Goal: Task Accomplishment & Management: Use online tool/utility

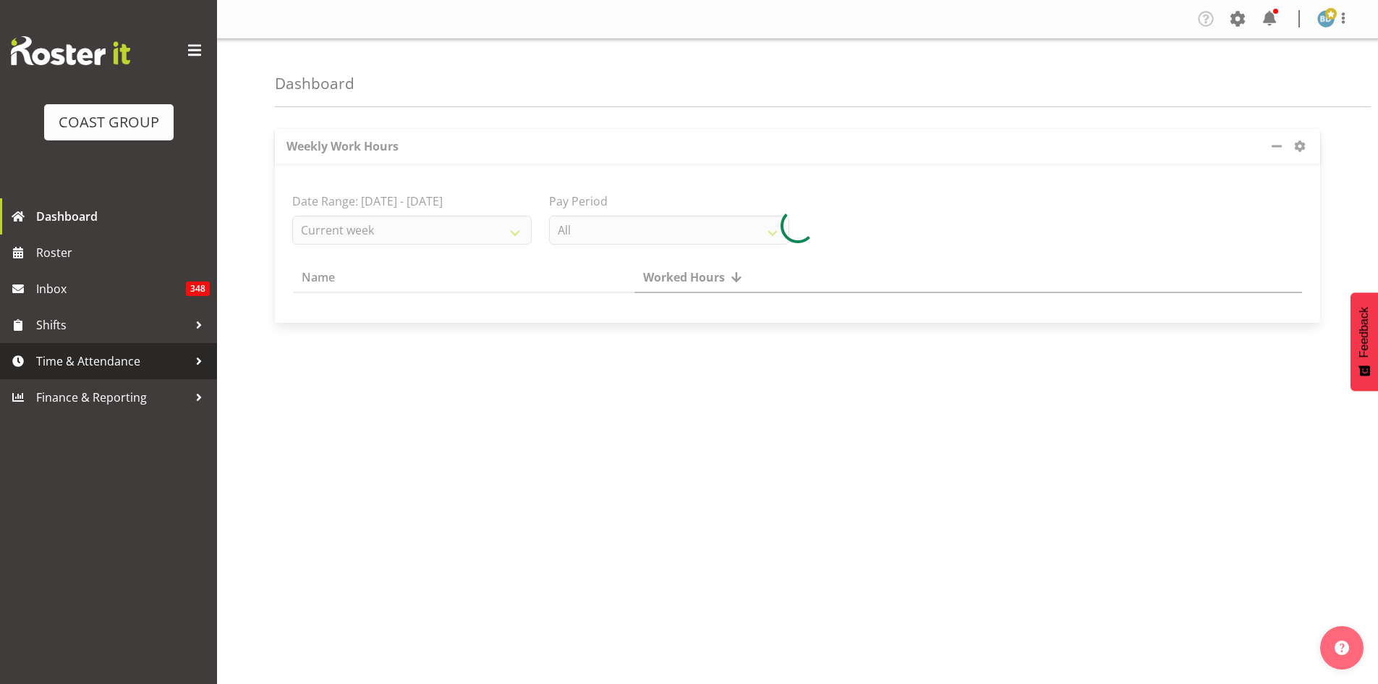
click at [70, 367] on span "Time & Attendance" at bounding box center [112, 361] width 152 height 22
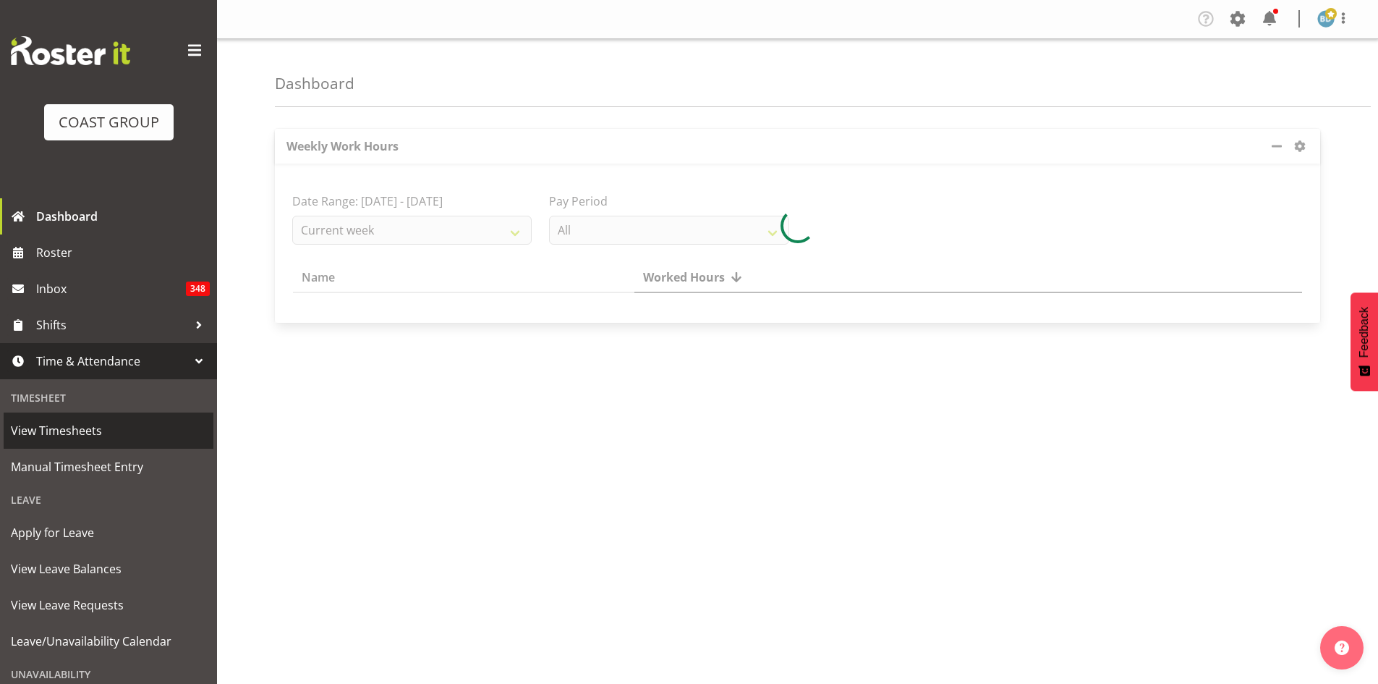
click at [70, 437] on span "View Timesheets" at bounding box center [108, 431] width 195 height 22
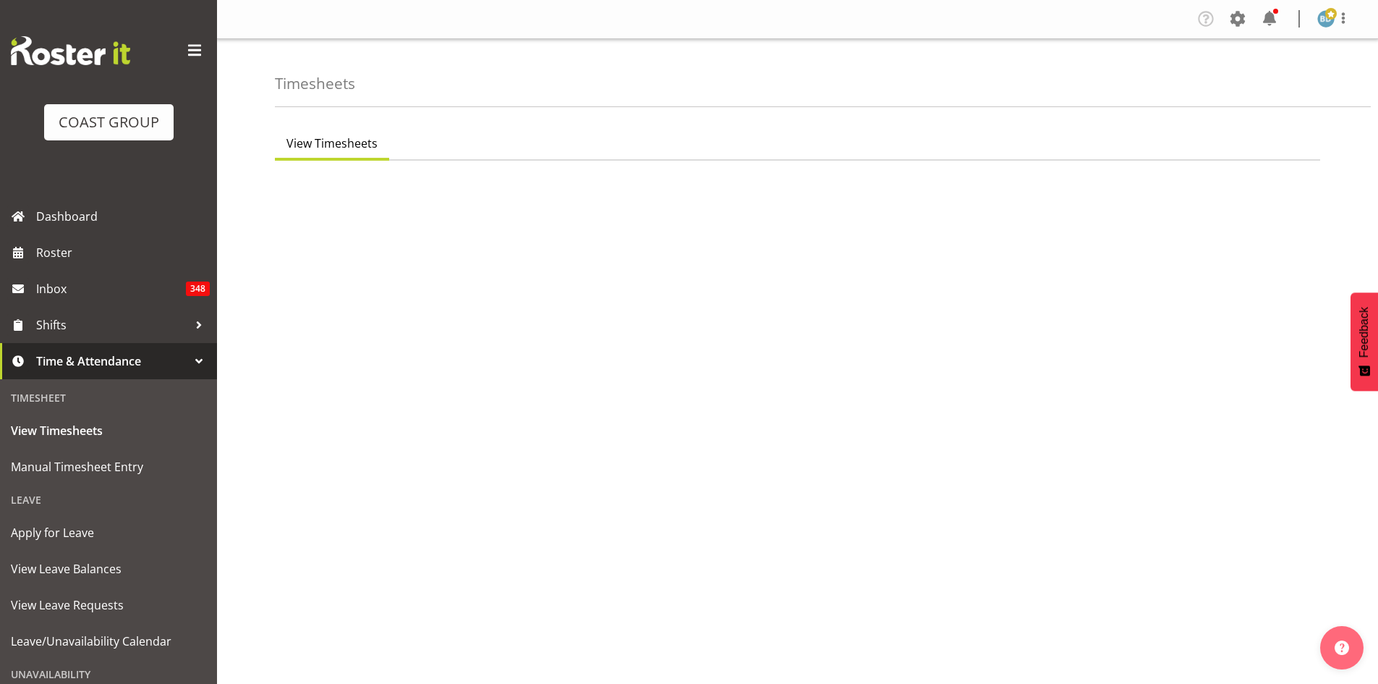
select select "7"
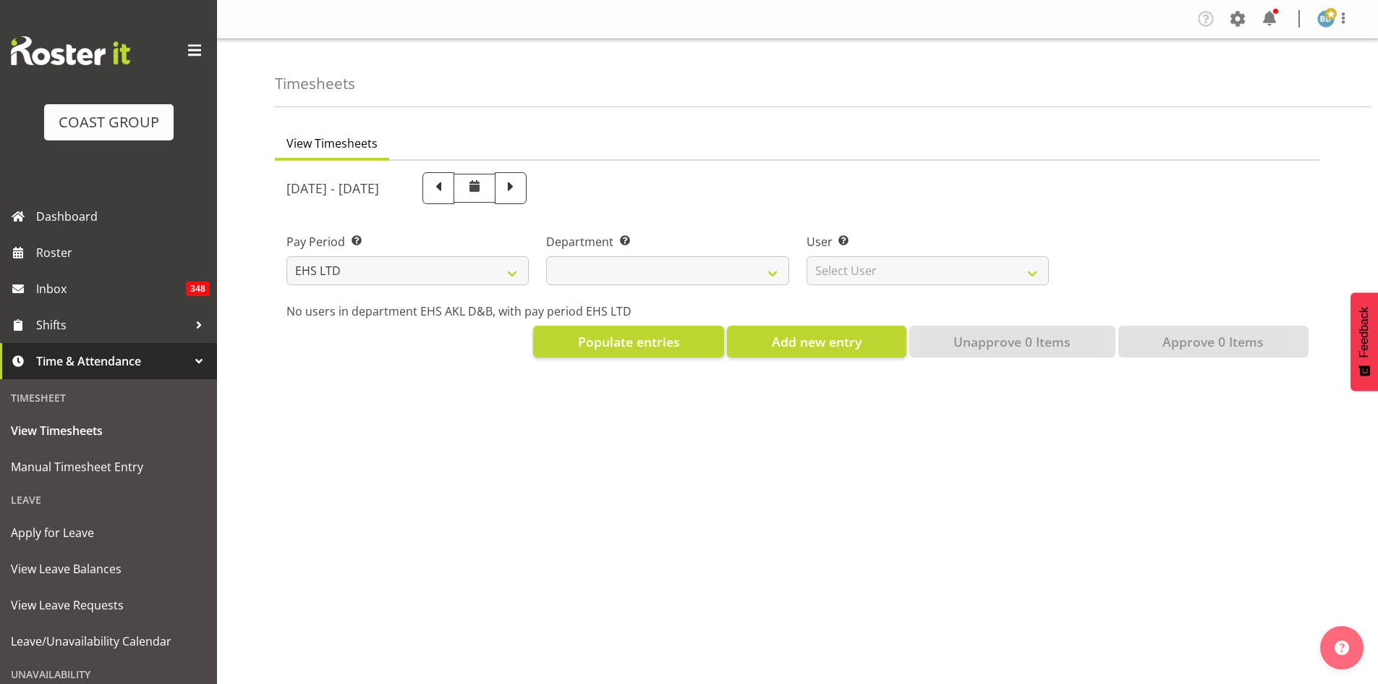
select select
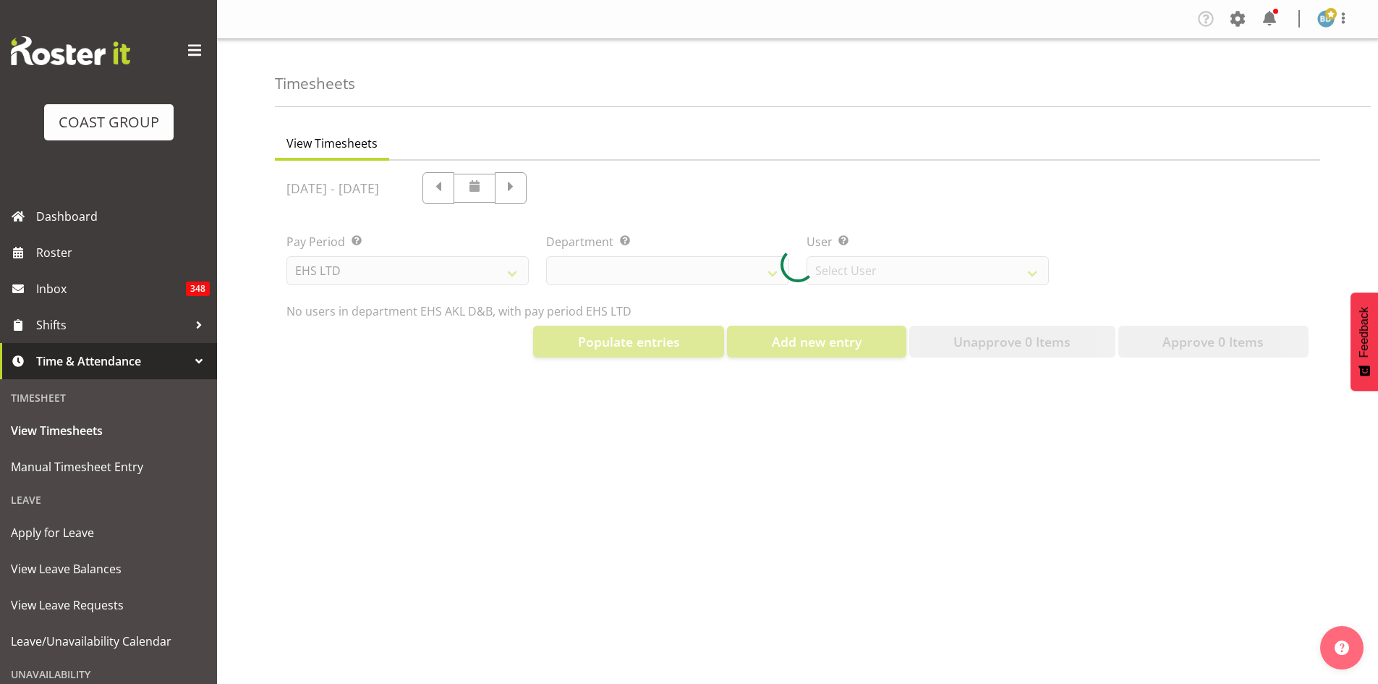
select select "3116"
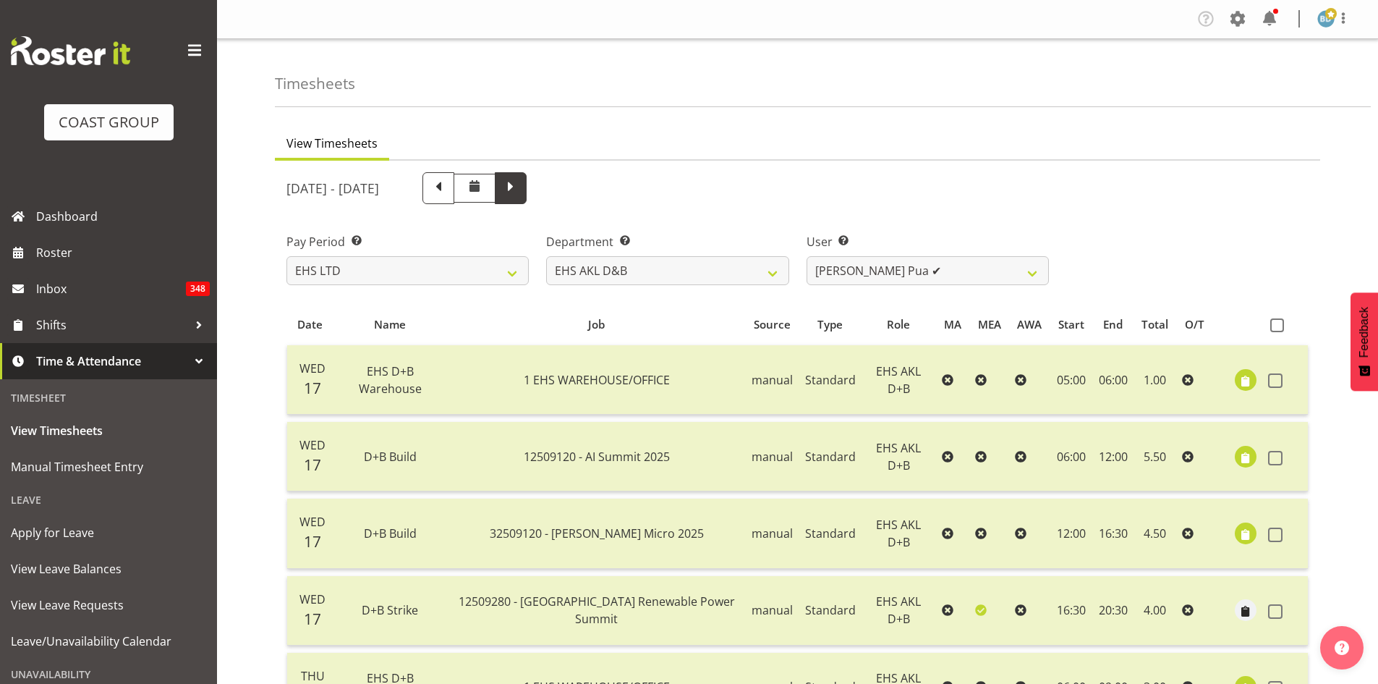
click at [520, 182] on span at bounding box center [510, 186] width 19 height 19
select select
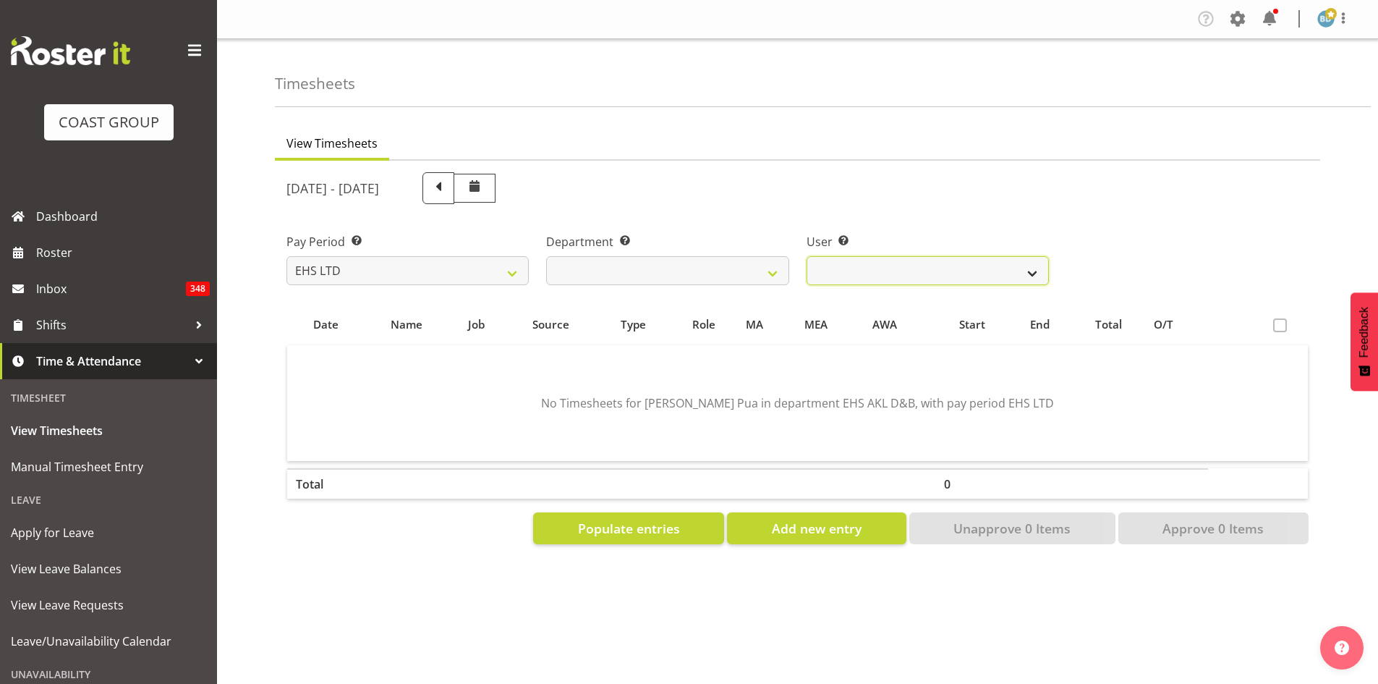
click at [1030, 276] on select "Aleki Palu Pua ❌ Ben Dewes ❌ David Forte ❌ Durham Foster ❌ Ihaka Roberts ❌ Joe …" at bounding box center [928, 270] width 242 height 29
click at [937, 284] on select "Aleki Palu Pua ❌ Ben Dewes ❌ David Forte ❌ Durham Foster ❌ Ihaka Roberts ❌ Joe …" at bounding box center [928, 270] width 242 height 29
click at [603, 527] on span "Populate entries" at bounding box center [629, 528] width 102 height 19
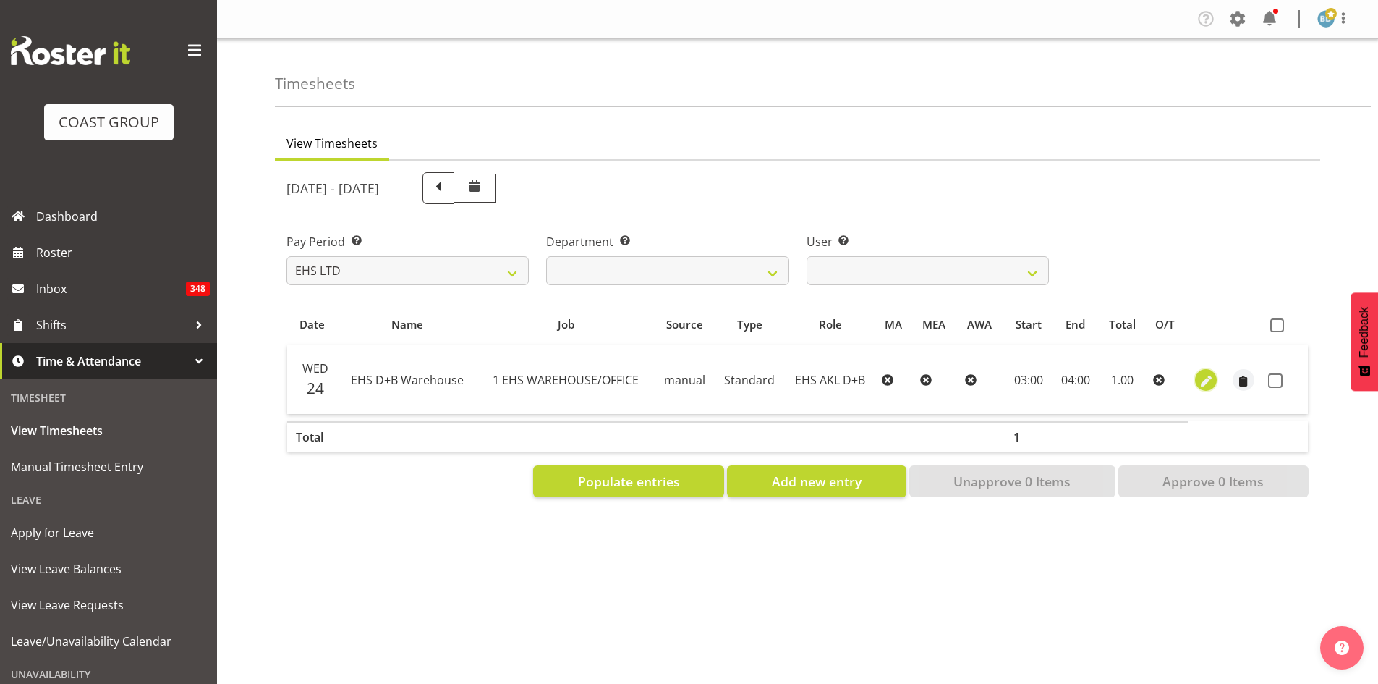
click at [1207, 377] on span "button" at bounding box center [1206, 381] width 17 height 17
select select "Standard"
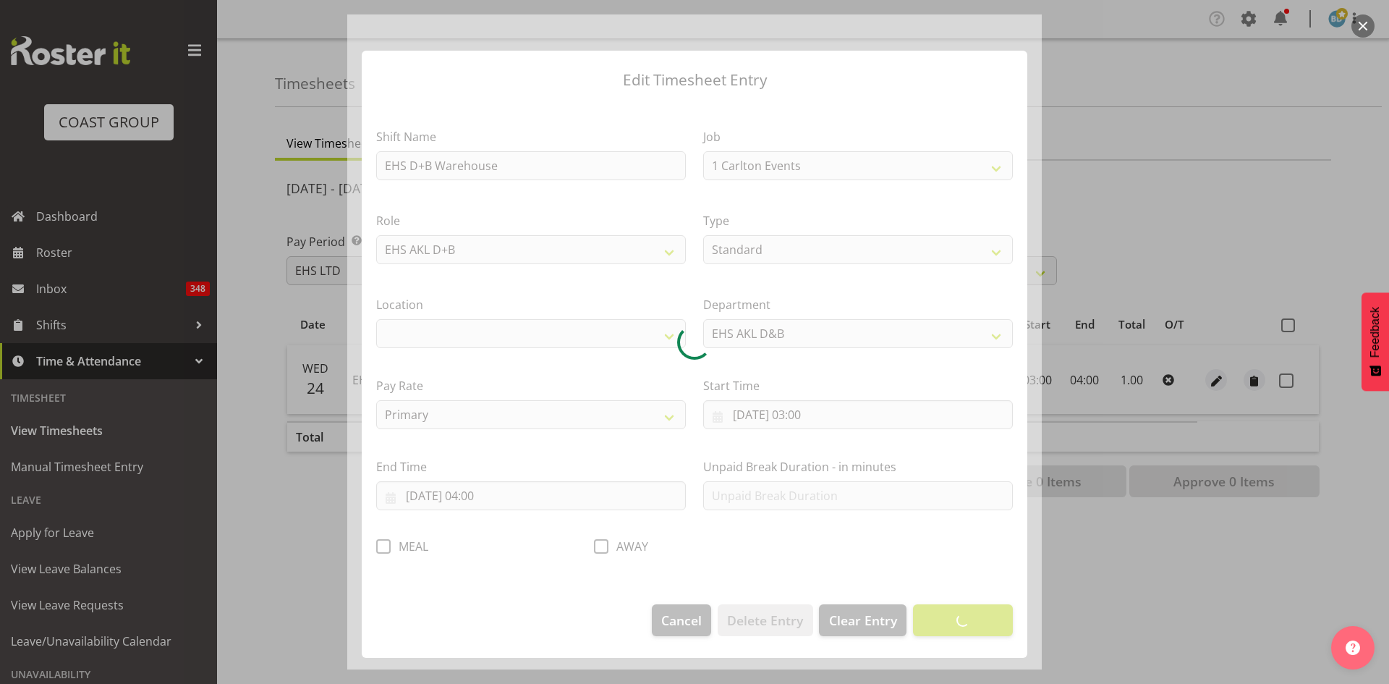
select select "69"
select select "35"
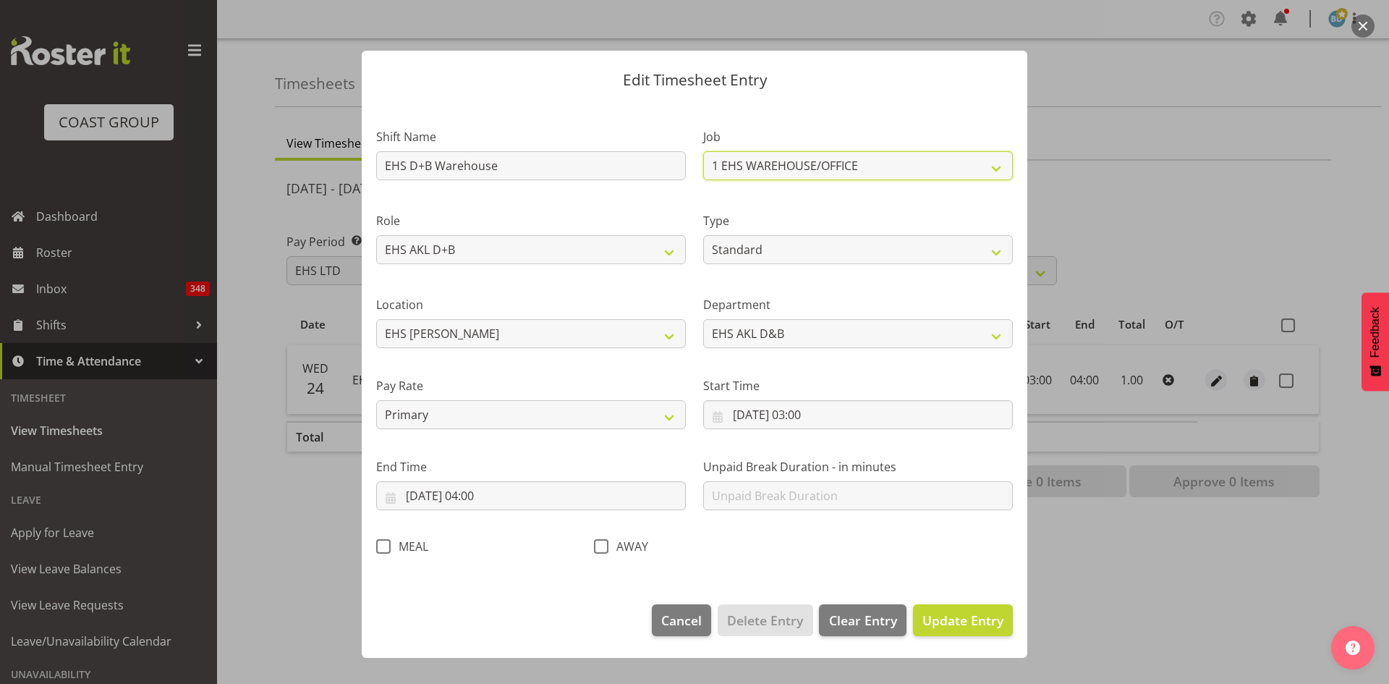
click at [745, 160] on select "1 Carlton Events 1 [PERSON_NAME] 1 [PERSON_NAME][GEOGRAPHIC_DATA] 1 EHS WAREHOU…" at bounding box center [858, 165] width 310 height 29
select select "6476"
click at [114, 179] on div at bounding box center [694, 342] width 1389 height 684
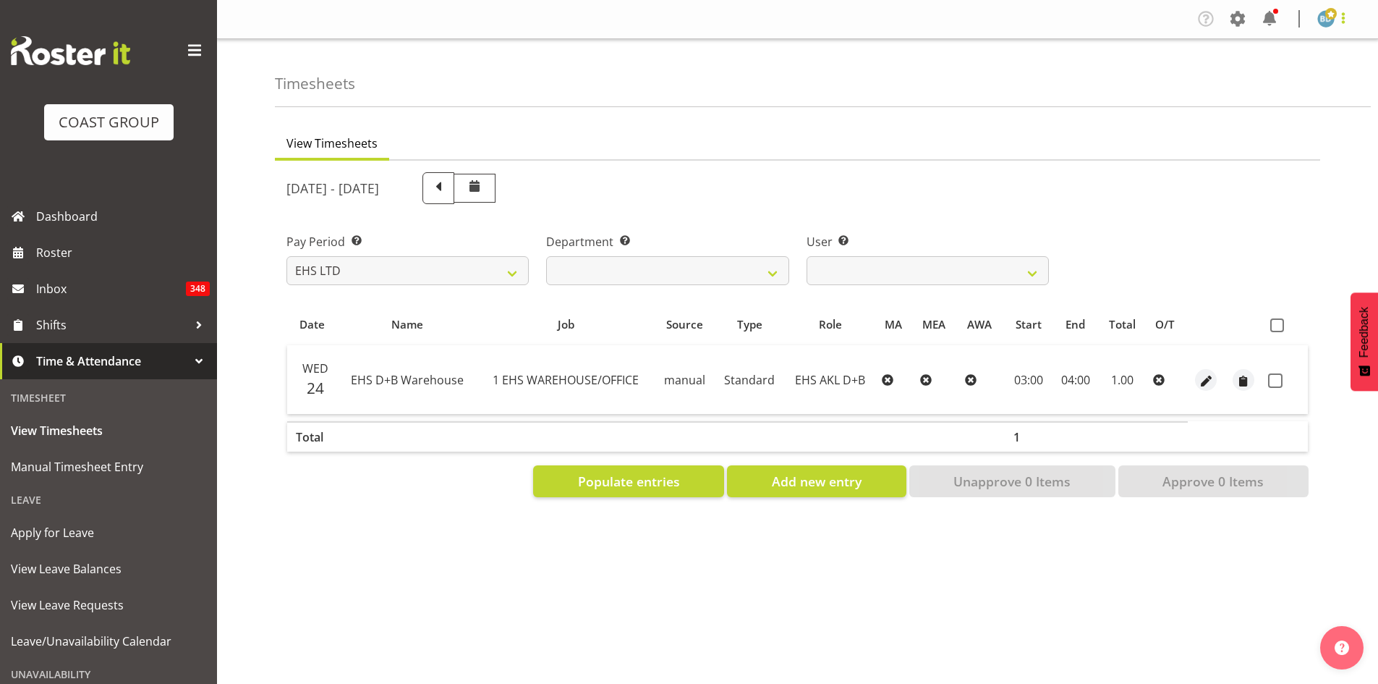
click at [1343, 22] on span at bounding box center [1343, 17] width 17 height 17
click at [45, 216] on span "Dashboard" at bounding box center [123, 216] width 174 height 22
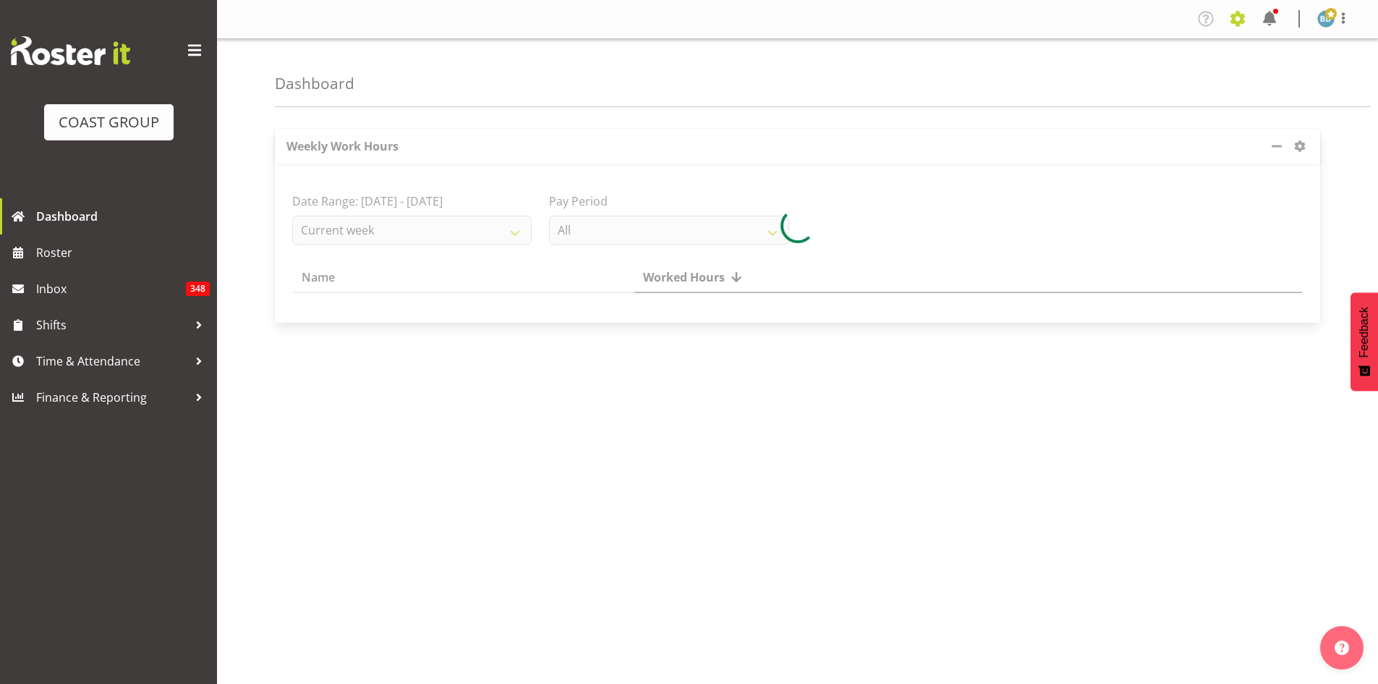
click at [1237, 18] on span at bounding box center [1237, 18] width 23 height 23
click at [1148, 80] on link "Jobs" at bounding box center [1180, 79] width 139 height 26
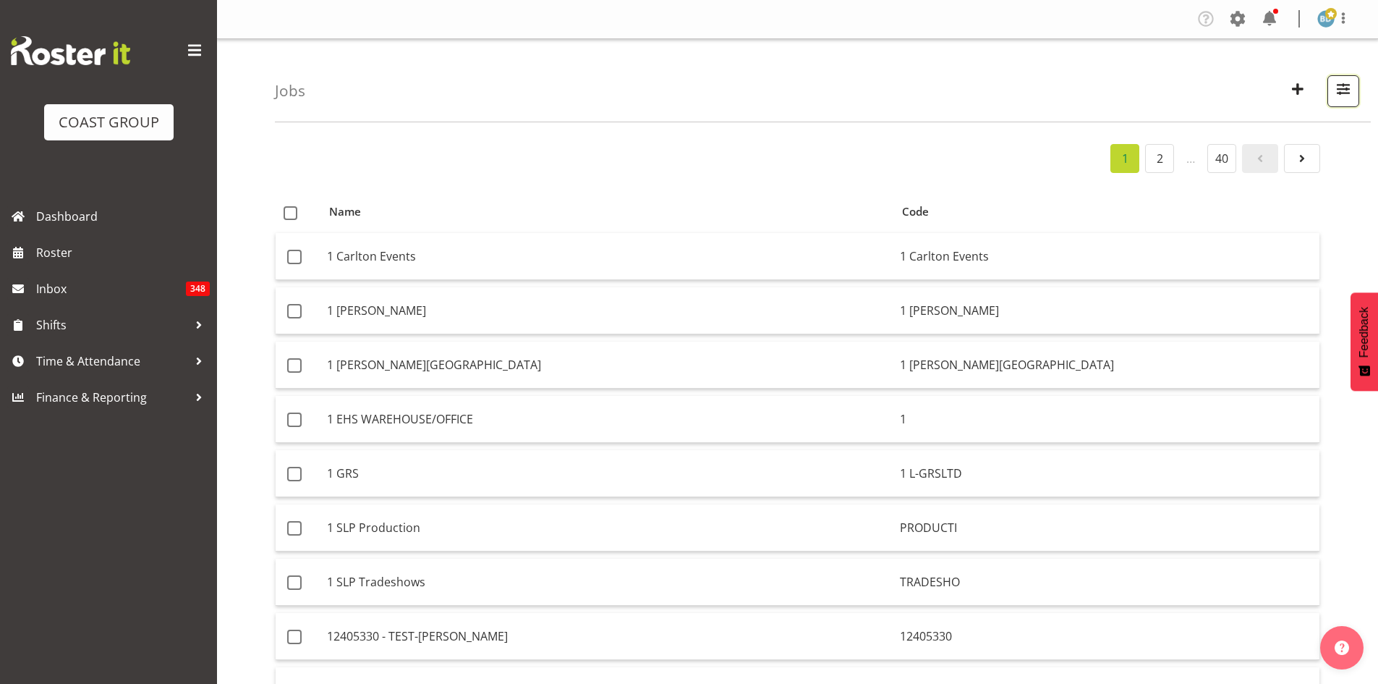
click at [1347, 92] on span "button" at bounding box center [1343, 89] width 19 height 19
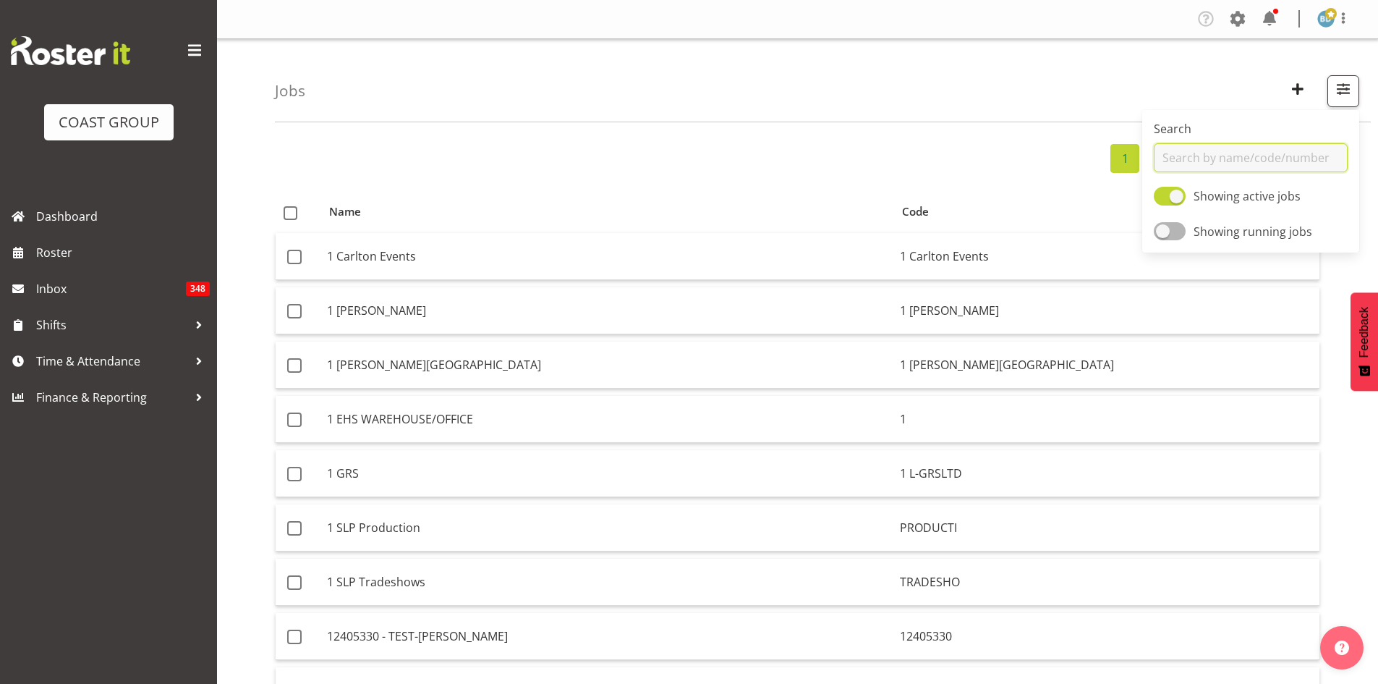
click at [1232, 159] on input "text" at bounding box center [1251, 157] width 194 height 29
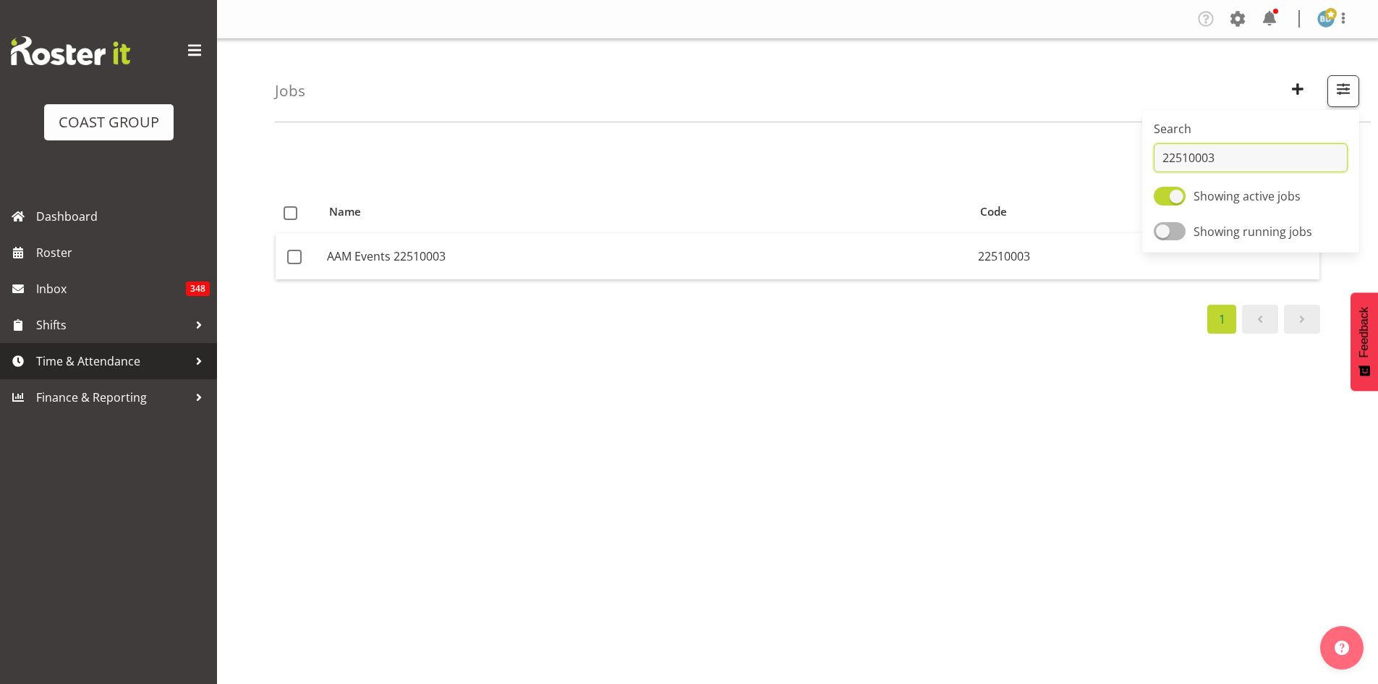
type input "22510003"
click at [93, 353] on span "Time & Attendance" at bounding box center [112, 361] width 152 height 22
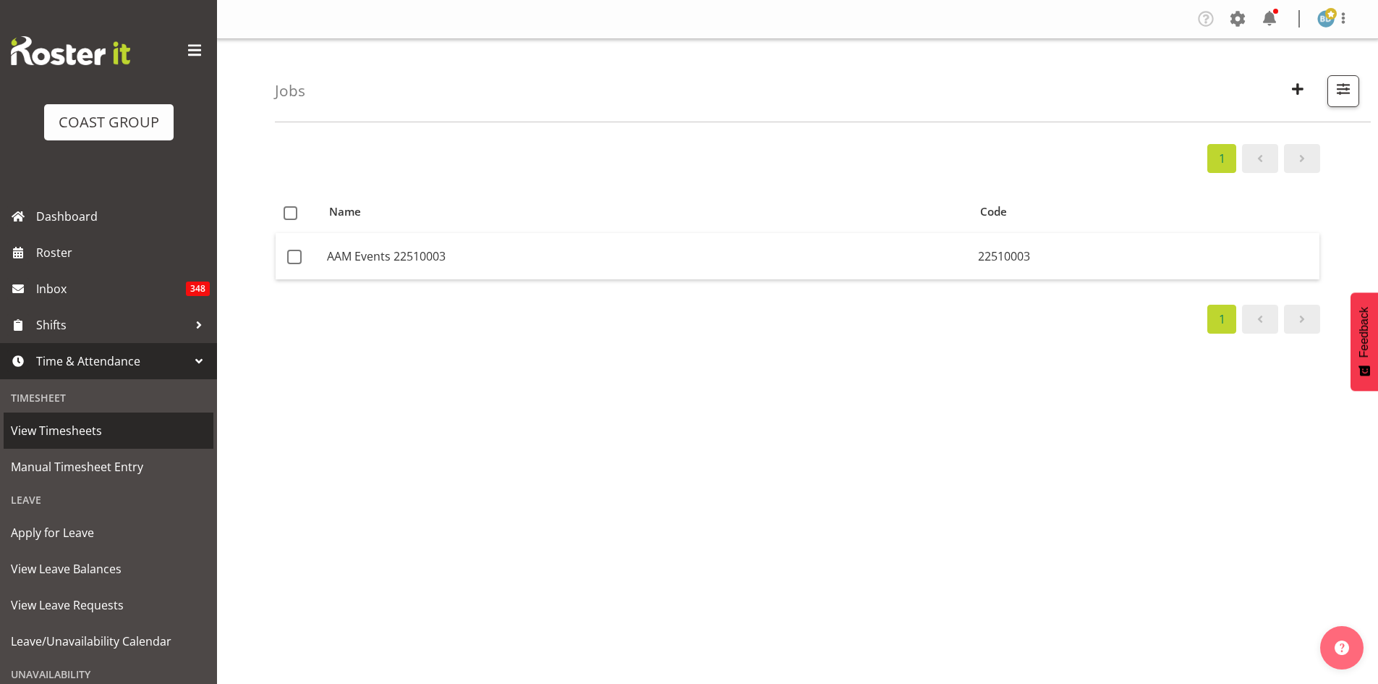
click at [74, 427] on span "View Timesheets" at bounding box center [108, 431] width 195 height 22
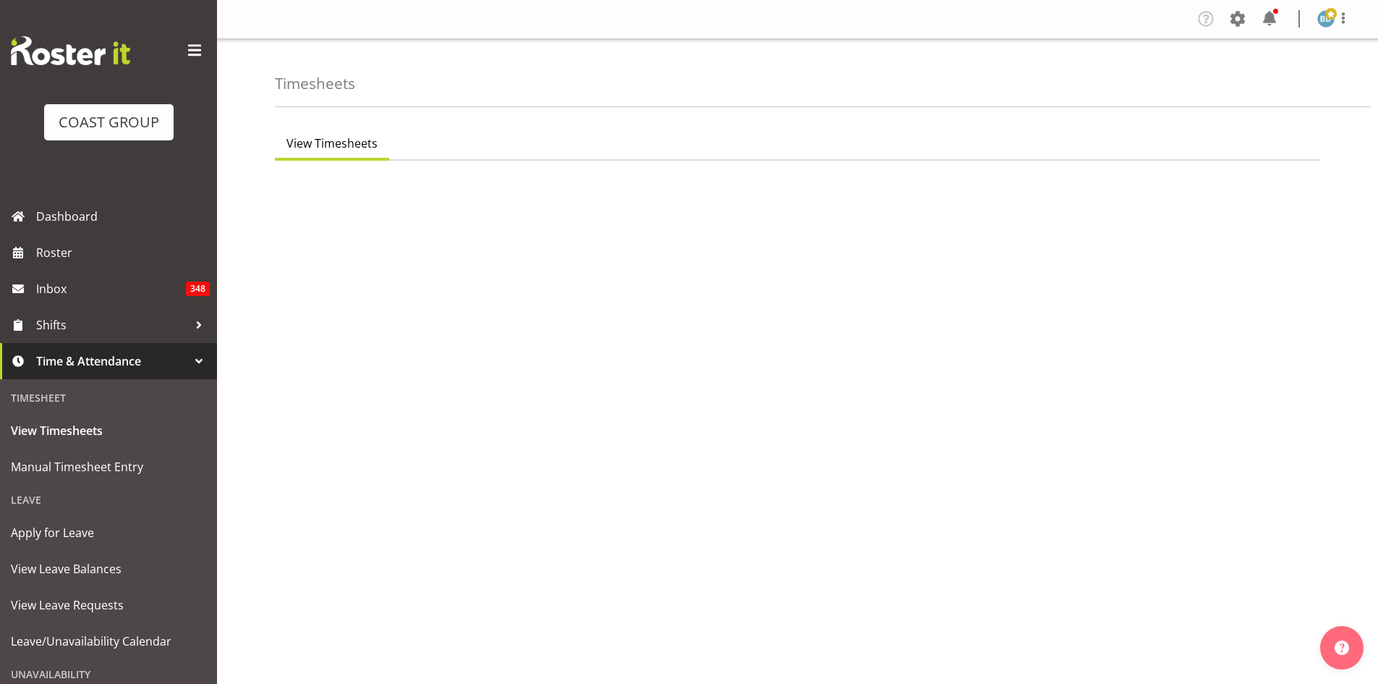
select select "7"
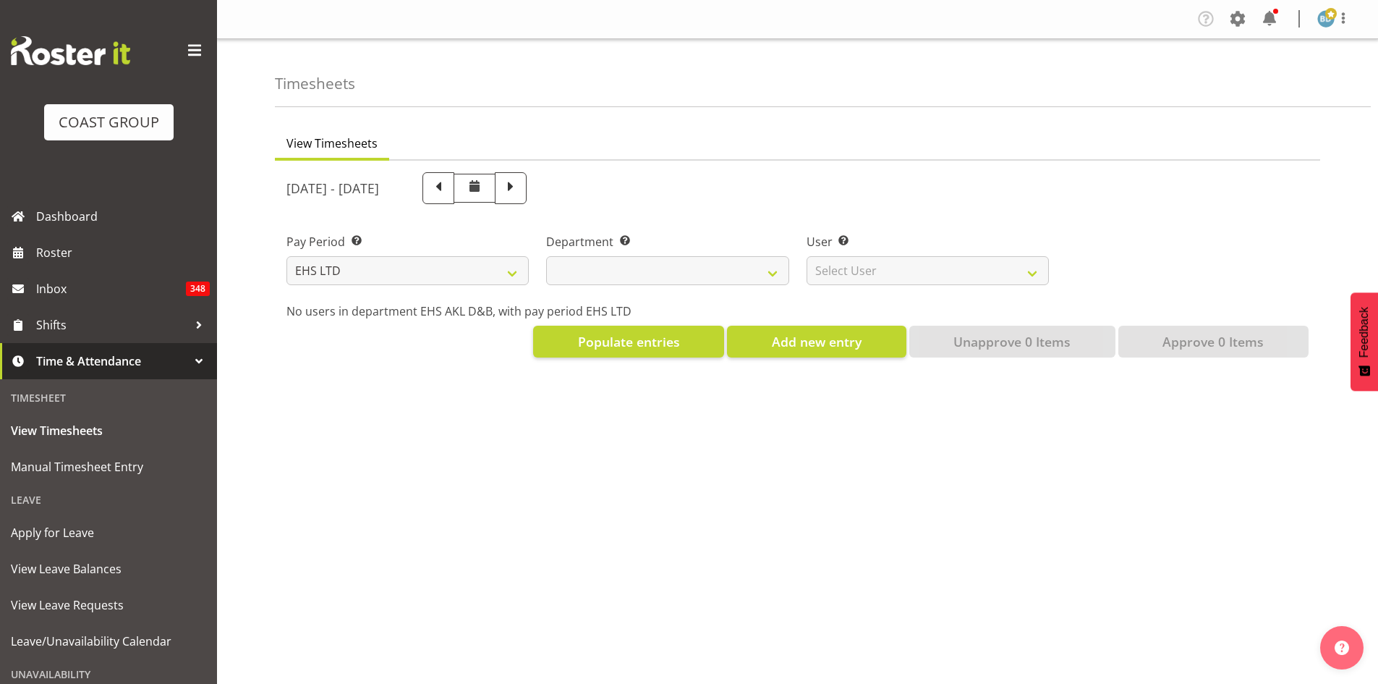
select select
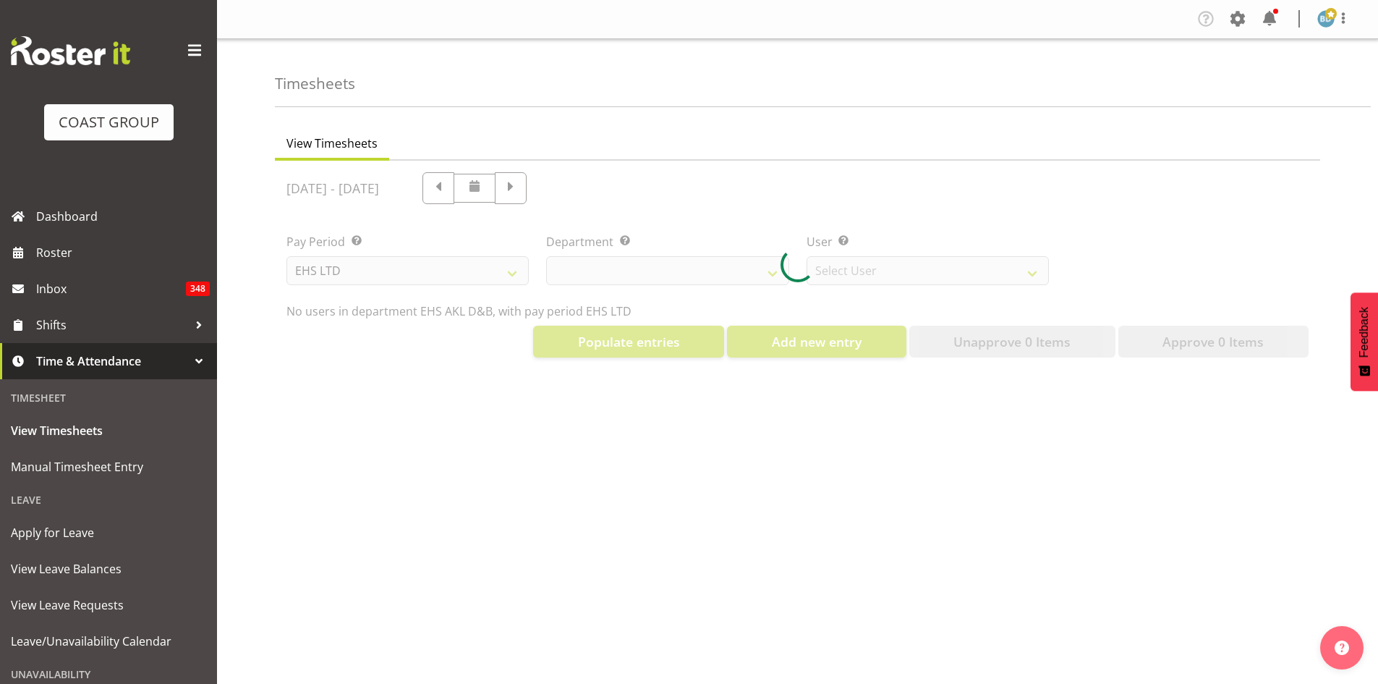
select select "3116"
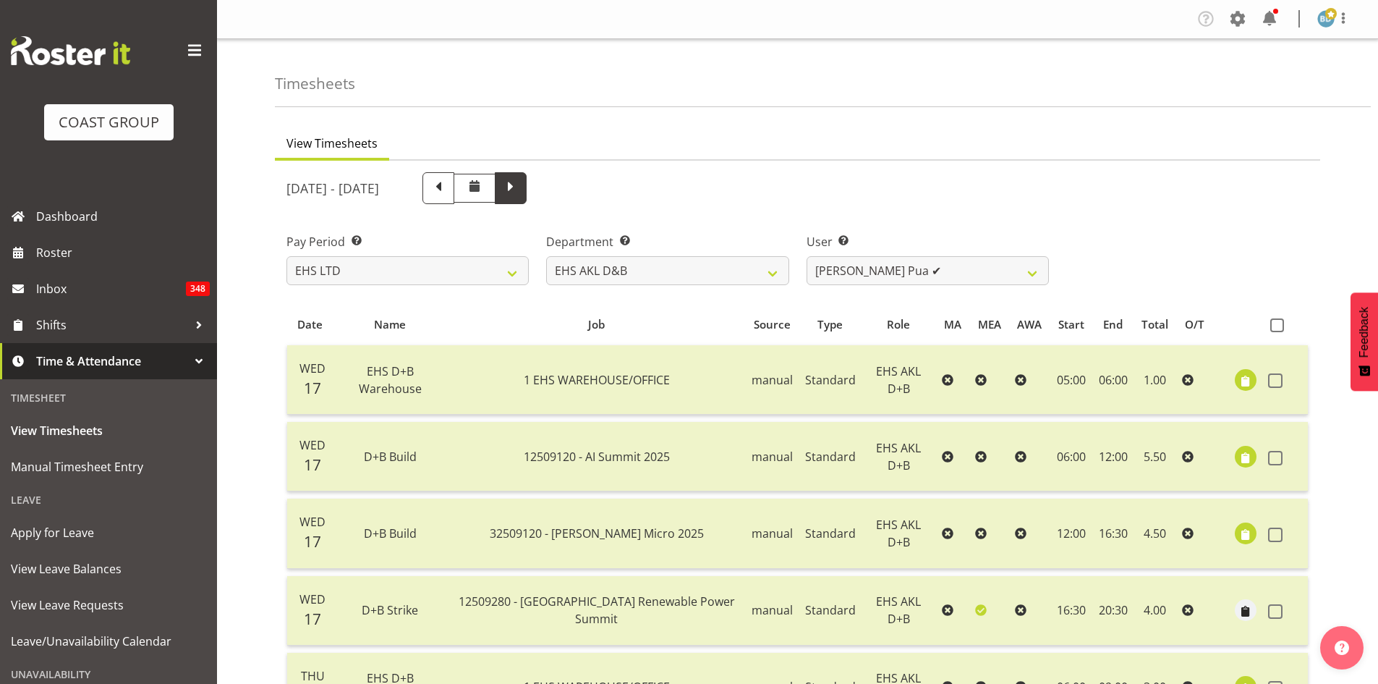
click at [527, 182] on span at bounding box center [511, 188] width 32 height 32
select select
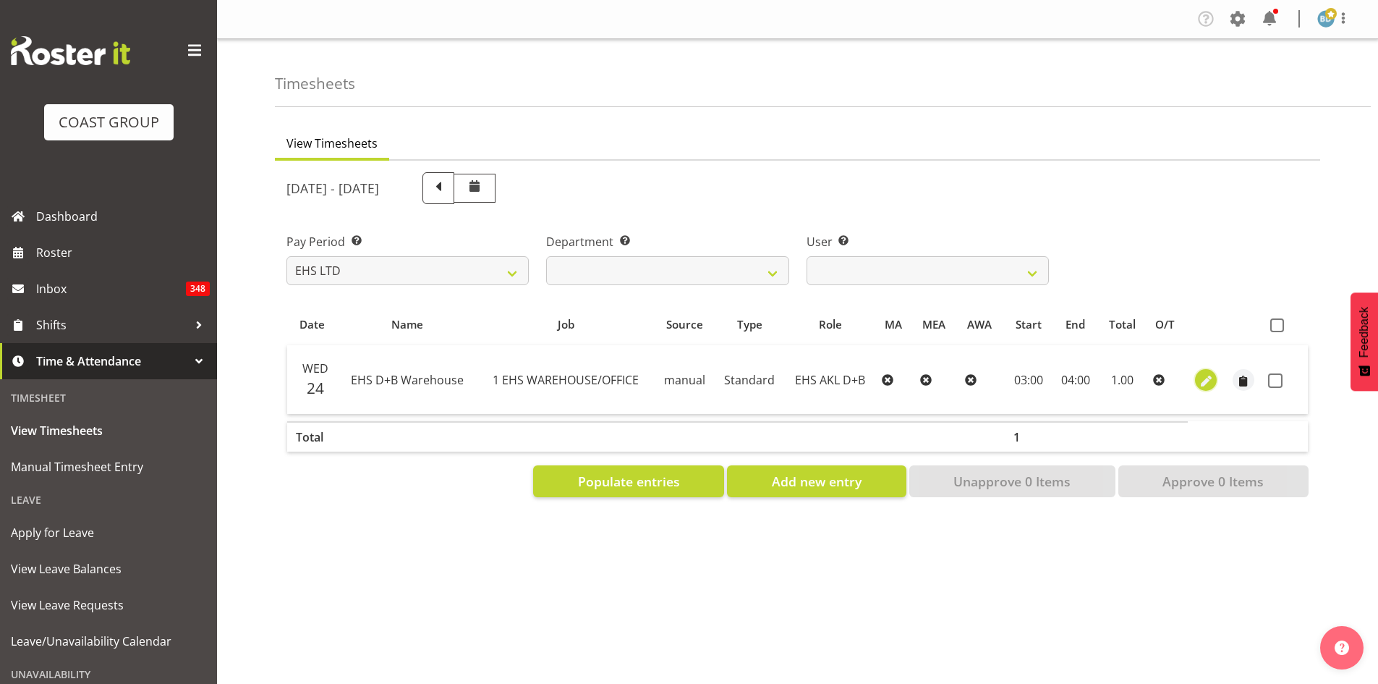
click at [1204, 388] on span "button" at bounding box center [1206, 381] width 17 height 17
select select "Standard"
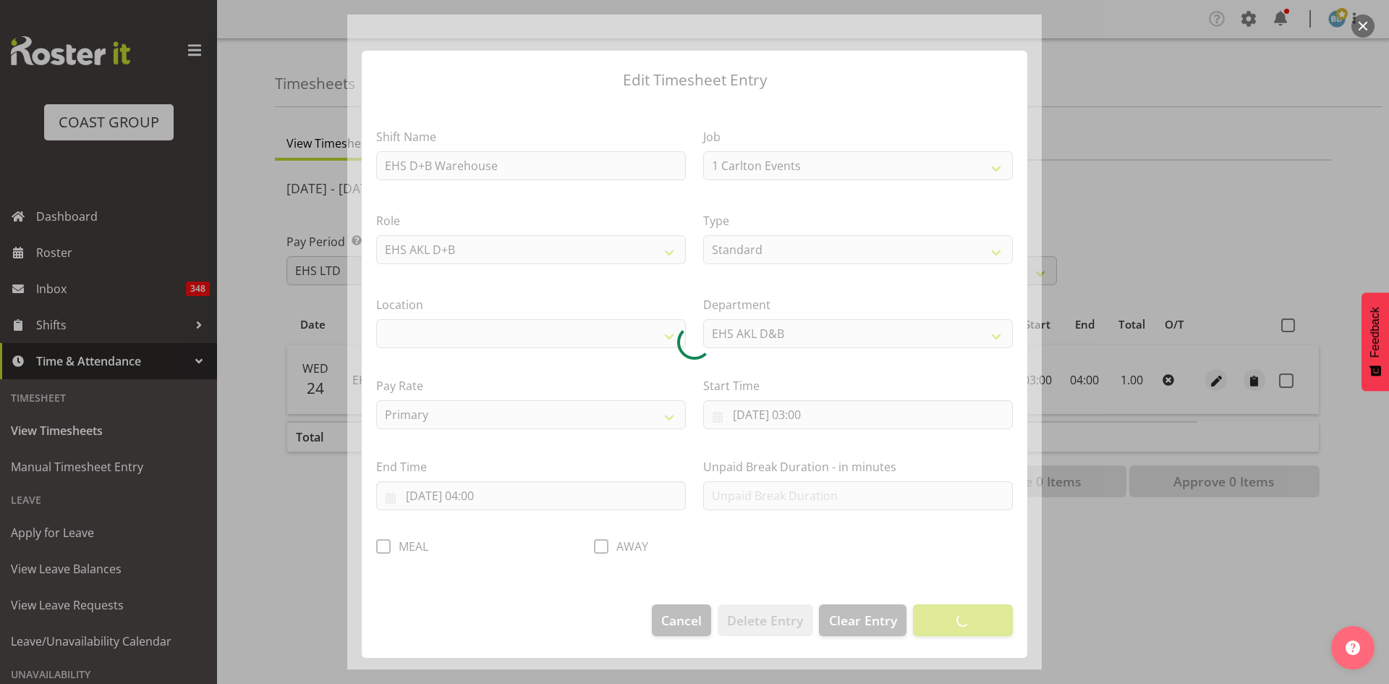
select select "69"
select select "35"
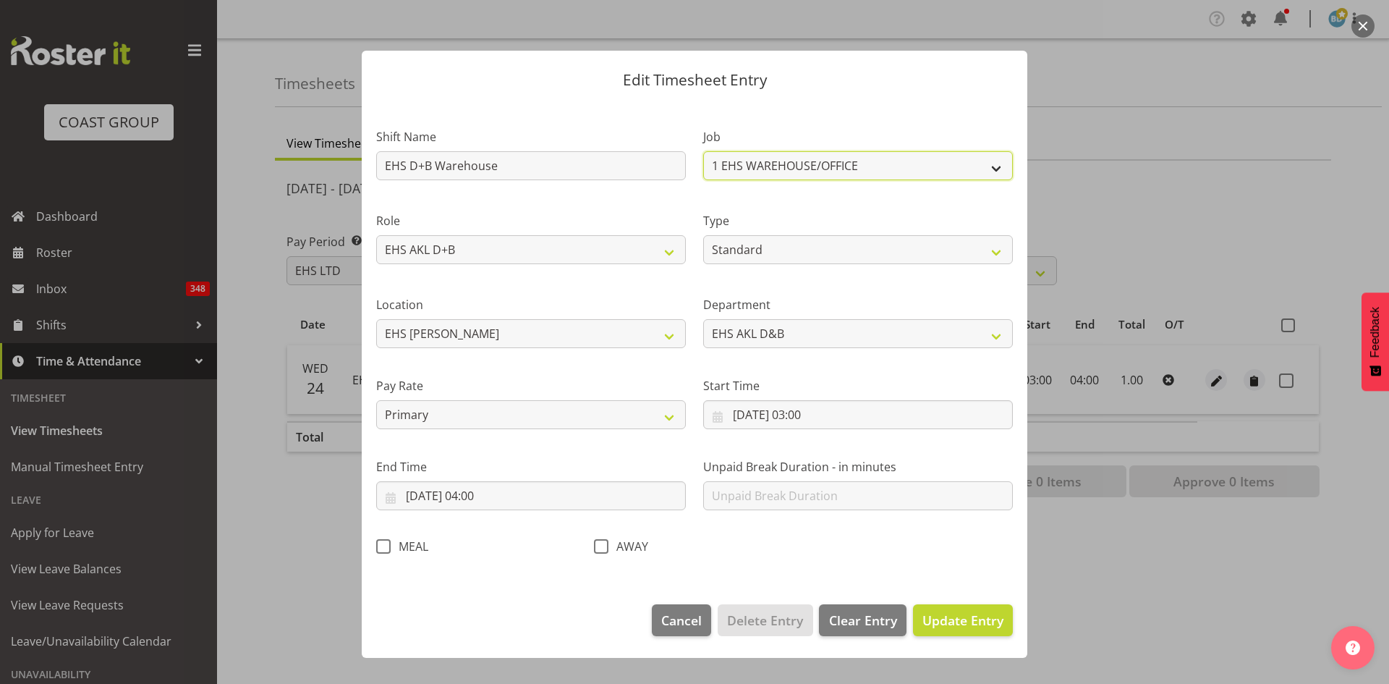
click at [798, 166] on select "1 Carlton Events 1 [PERSON_NAME] 1 [PERSON_NAME][GEOGRAPHIC_DATA] 1 EHS WAREHOU…" at bounding box center [858, 165] width 310 height 29
select select "9783"
click at [1111, 98] on div at bounding box center [694, 342] width 1389 height 684
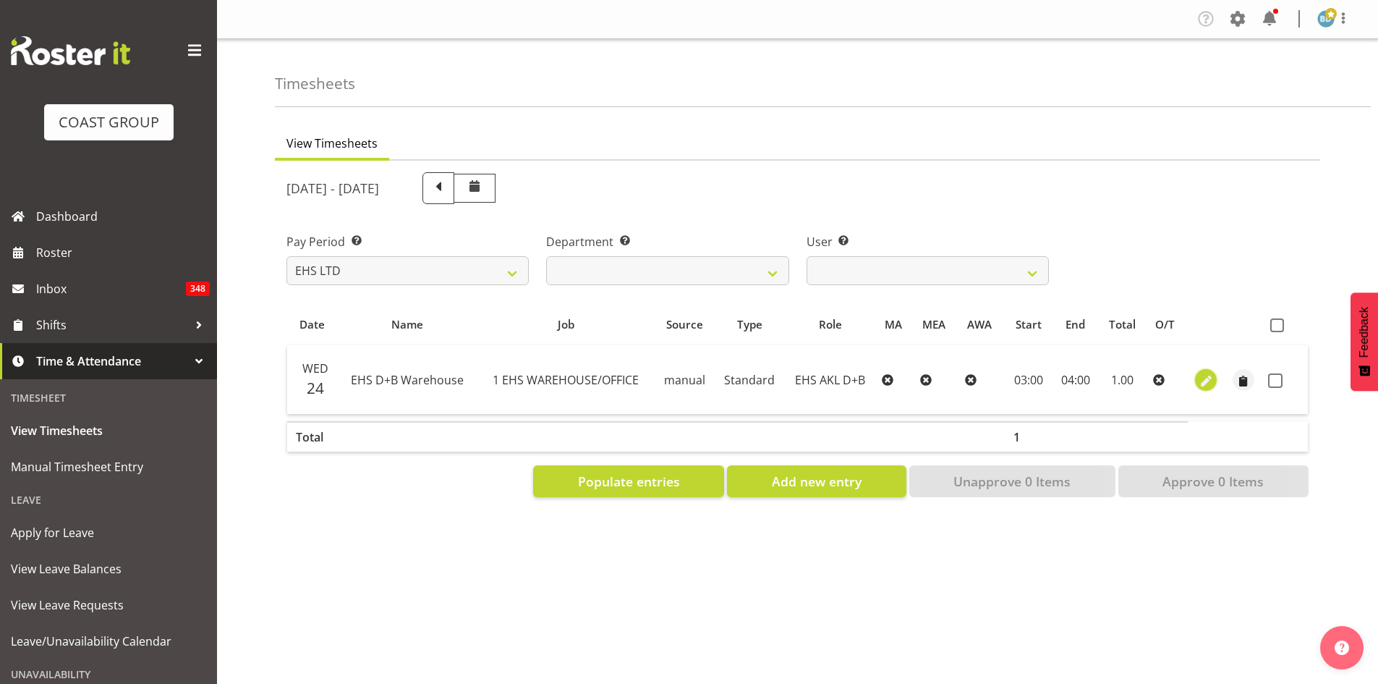
click at [1207, 383] on span "button" at bounding box center [1206, 381] width 17 height 17
select select "Standard"
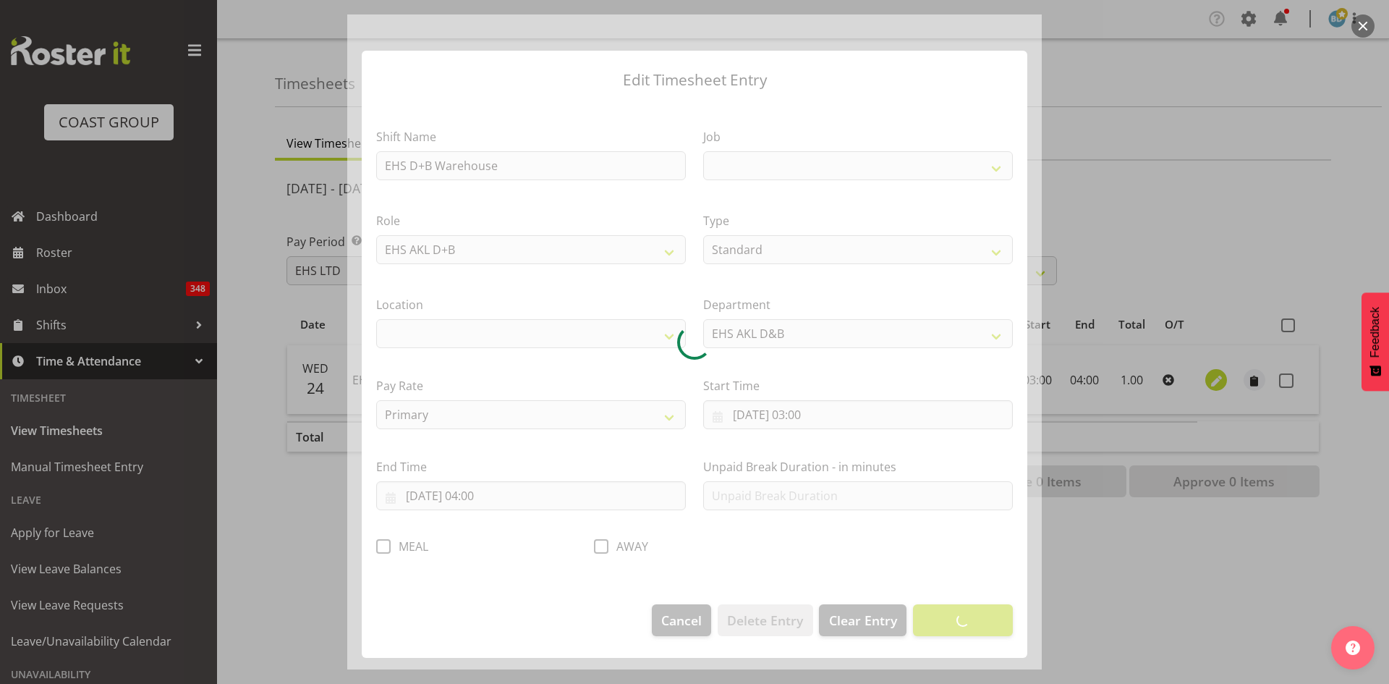
select select
select select "69"
select select "35"
